Goal: Task Accomplishment & Management: Manage account settings

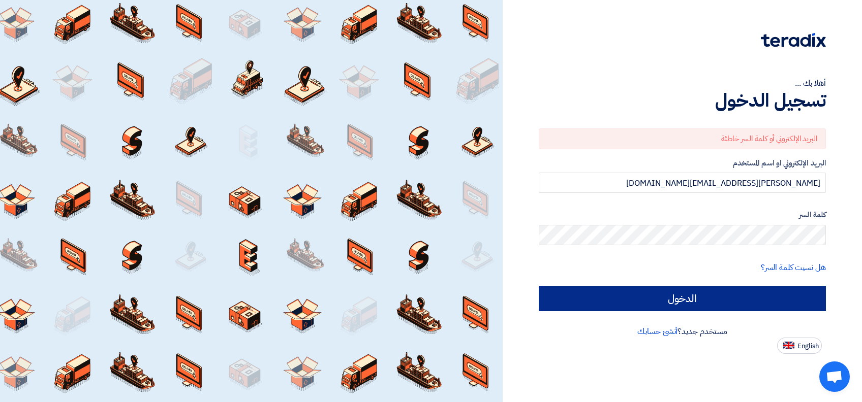
click at [654, 295] on input "الدخول" at bounding box center [682, 298] width 287 height 25
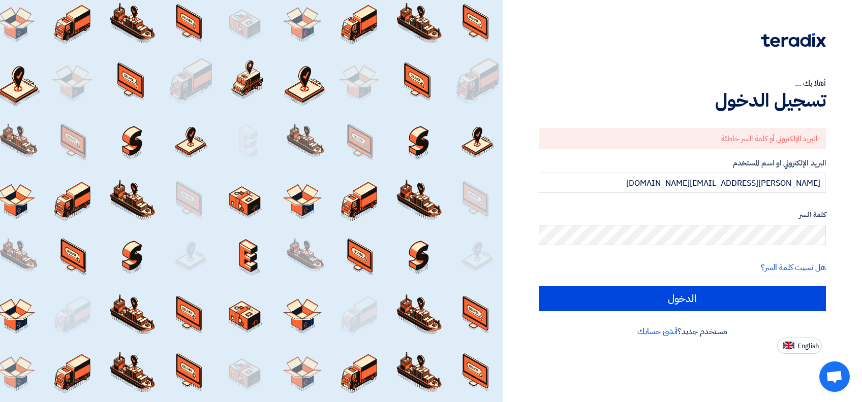
click at [423, 152] on div at bounding box center [251, 201] width 503 height 402
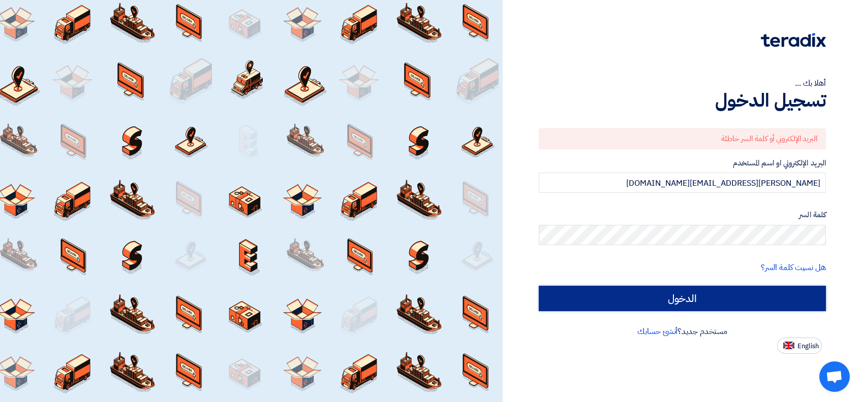
click at [693, 296] on input "الدخول" at bounding box center [682, 298] width 287 height 25
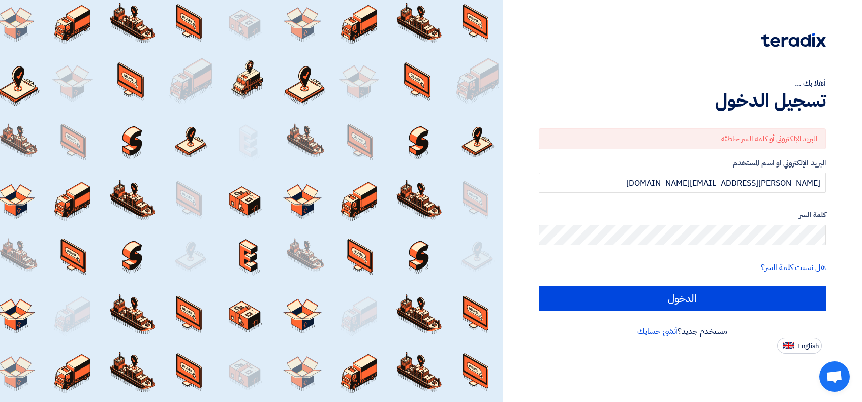
click at [394, 191] on div at bounding box center [251, 201] width 503 height 402
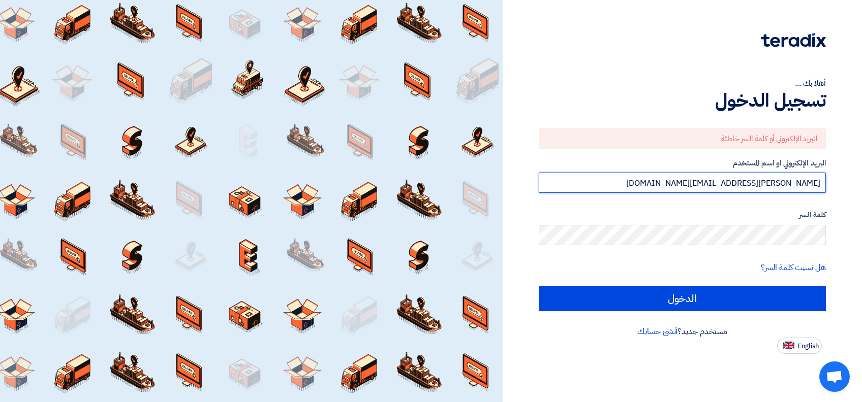
click at [682, 185] on input "[PERSON_NAME][EMAIL_ADDRESS][DOMAIN_NAME]" at bounding box center [682, 183] width 287 height 20
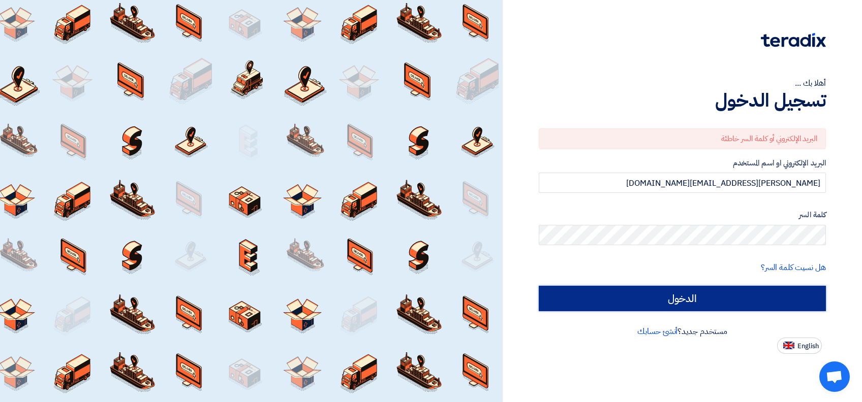
click at [668, 295] on input "الدخول" at bounding box center [682, 298] width 287 height 25
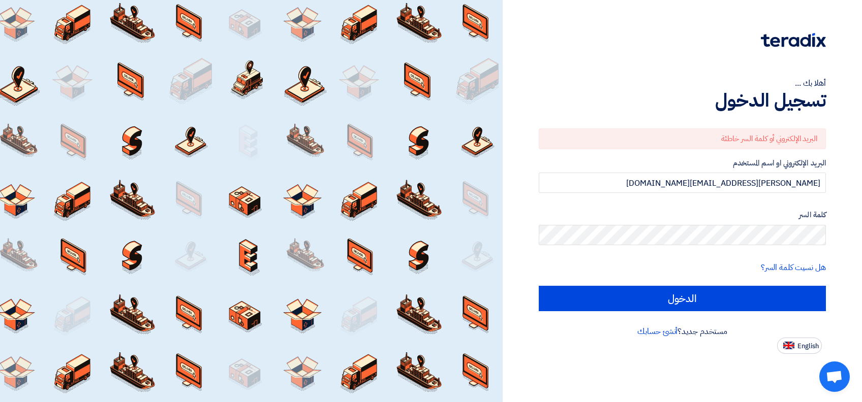
click at [723, 130] on div "البريد الإلكتروني أو كلمة السر خاطئة" at bounding box center [682, 139] width 287 height 21
click at [749, 138] on div "البريد الإلكتروني أو كلمة السر خاطئة" at bounding box center [682, 139] width 287 height 21
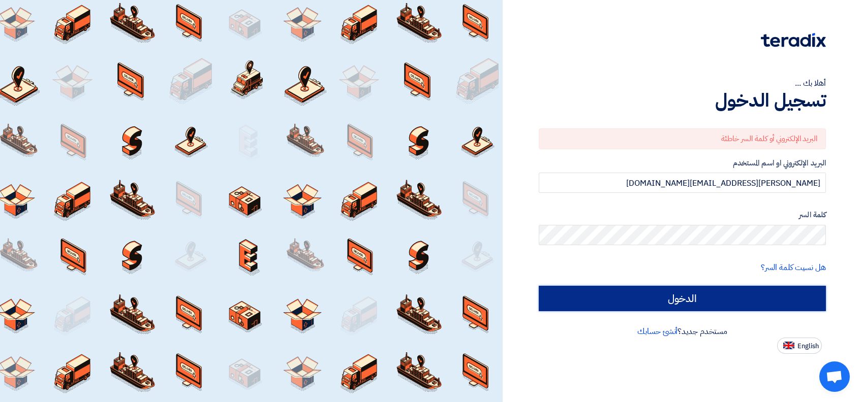
click at [642, 305] on input "الدخول" at bounding box center [682, 298] width 287 height 25
click at [700, 303] on input "الدخول" at bounding box center [682, 298] width 287 height 25
click at [702, 304] on input "الدخول" at bounding box center [682, 298] width 287 height 25
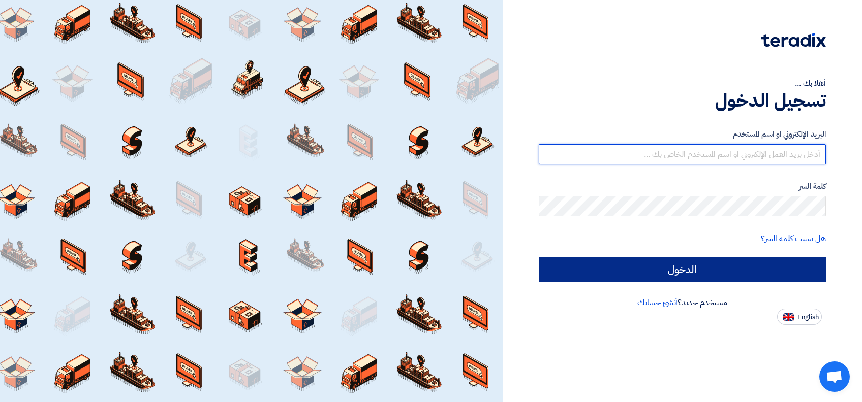
type input "[PERSON_NAME][EMAIL_ADDRESS][DOMAIN_NAME]"
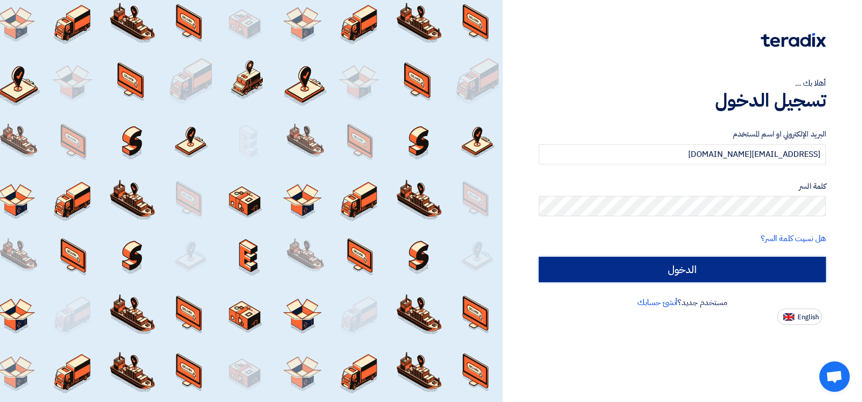
click at [676, 270] on input "الدخول" at bounding box center [682, 269] width 287 height 25
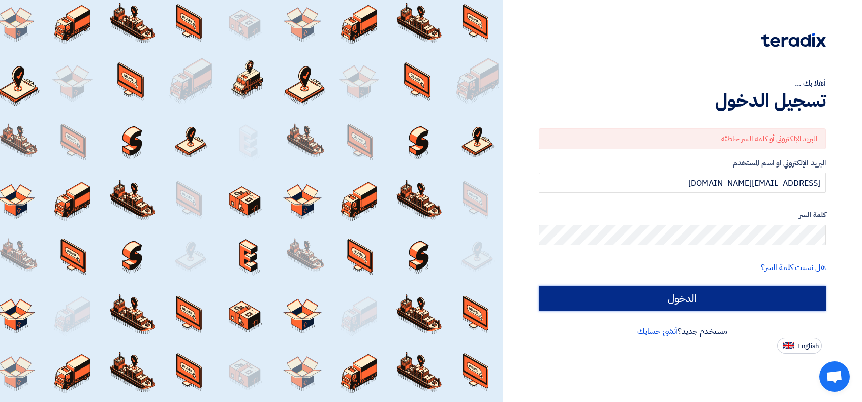
click at [683, 301] on input "الدخول" at bounding box center [682, 298] width 287 height 25
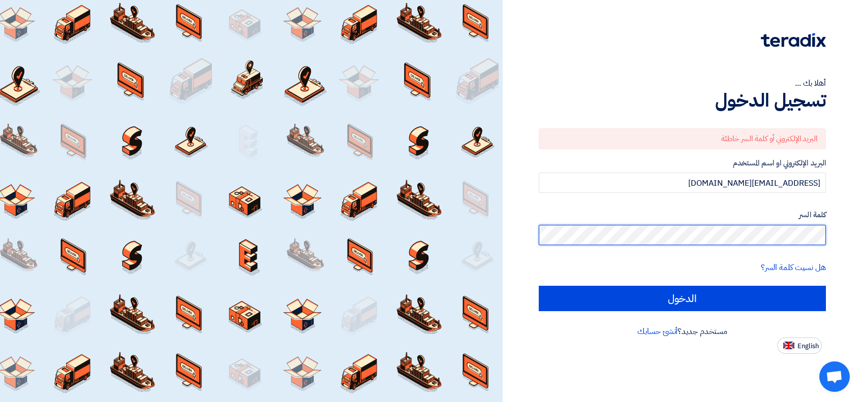
click at [861, 243] on div "أهلا بك ... تسجيل الدخول البريد الإلكتروني أو كلمة السر خاطئة البريد الإلكتروني…" at bounding box center [682, 201] width 359 height 402
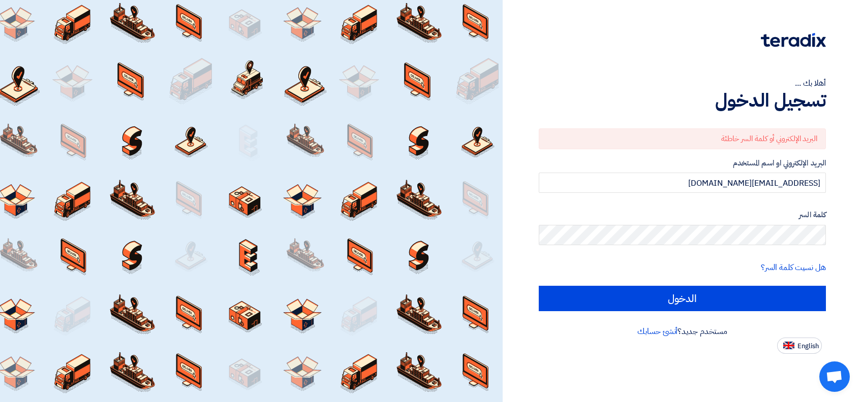
click at [608, 208] on form "البريد الإلكتروني أو كلمة السر خاطئة البريد الإلكتروني او اسم المستخدم l.algham…" at bounding box center [682, 220] width 287 height 183
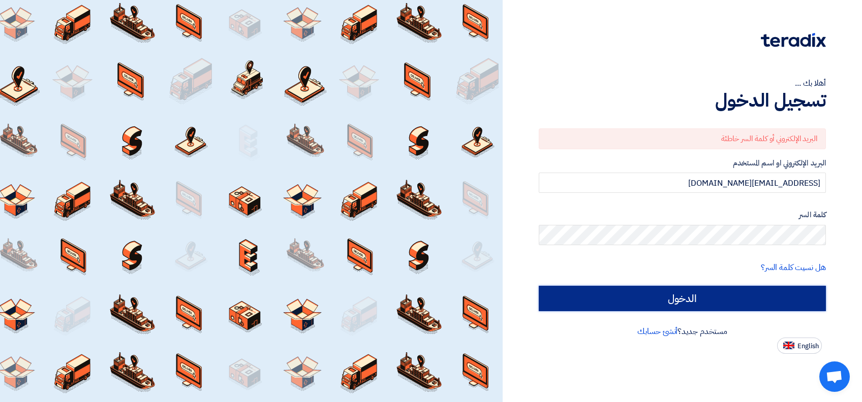
click at [614, 297] on input "الدخول" at bounding box center [682, 298] width 287 height 25
click at [620, 301] on input "الدخول" at bounding box center [682, 298] width 287 height 25
